Goal: Go to known website: Go to known website

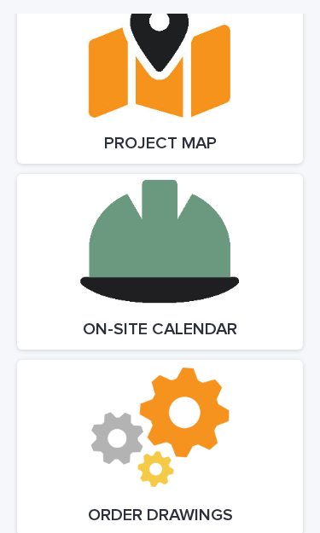
scroll to position [3089, 0]
click at [203, 243] on link "Open Link" at bounding box center [160, 262] width 286 height 176
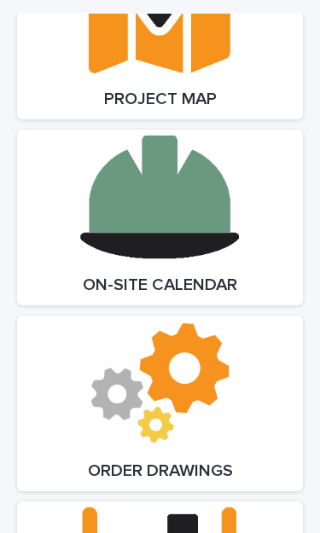
scroll to position [3091, 0]
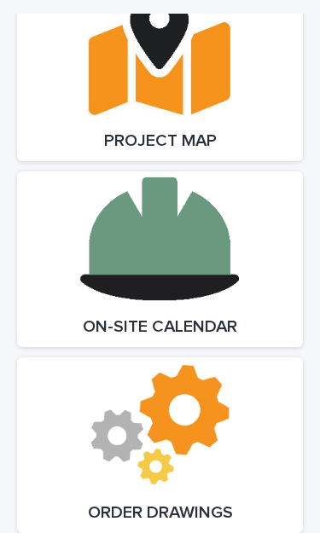
click at [219, 230] on link "Open Link" at bounding box center [160, 260] width 286 height 176
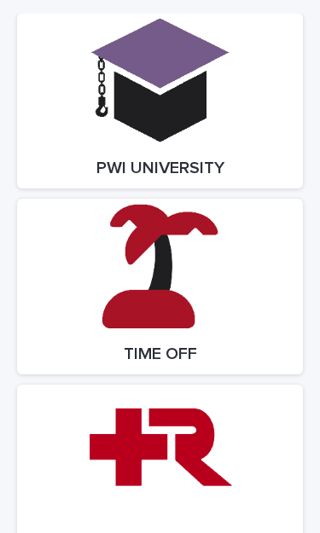
scroll to position [7150, 0]
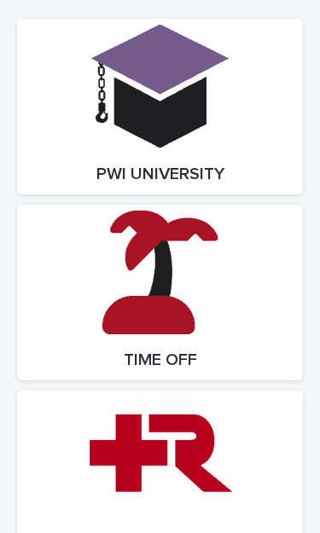
click at [210, 268] on link "Open Link" at bounding box center [160, 293] width 286 height 176
